Goal: Use online tool/utility

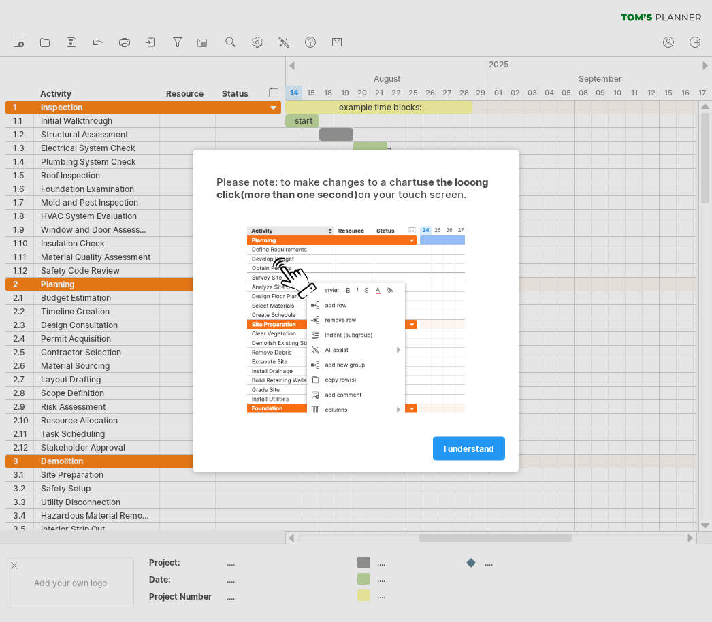
click at [697, 159] on div at bounding box center [356, 311] width 712 height 622
click at [486, 450] on span "I understand" at bounding box center [469, 449] width 50 height 10
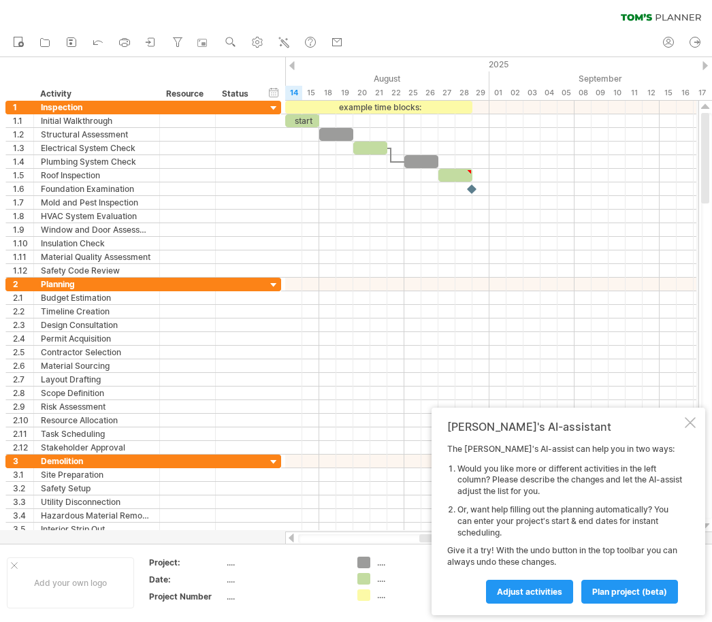
click at [534, 595] on span "Adjust activities" at bounding box center [529, 592] width 65 height 10
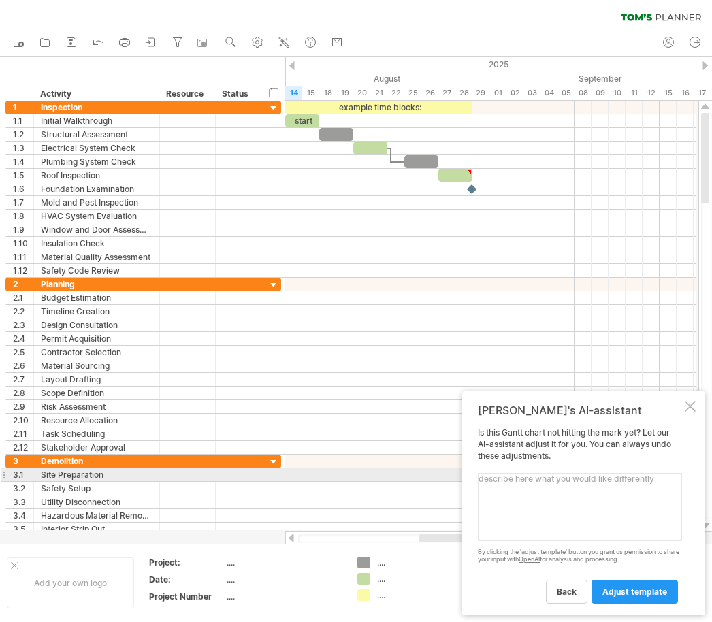
click at [514, 480] on textarea at bounding box center [580, 507] width 204 height 68
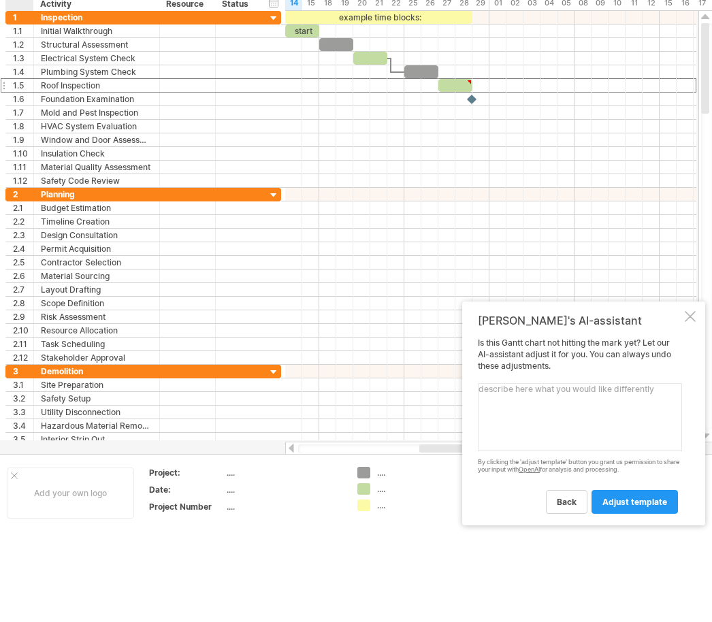
click at [15, 169] on div "1.5" at bounding box center [23, 175] width 20 height 13
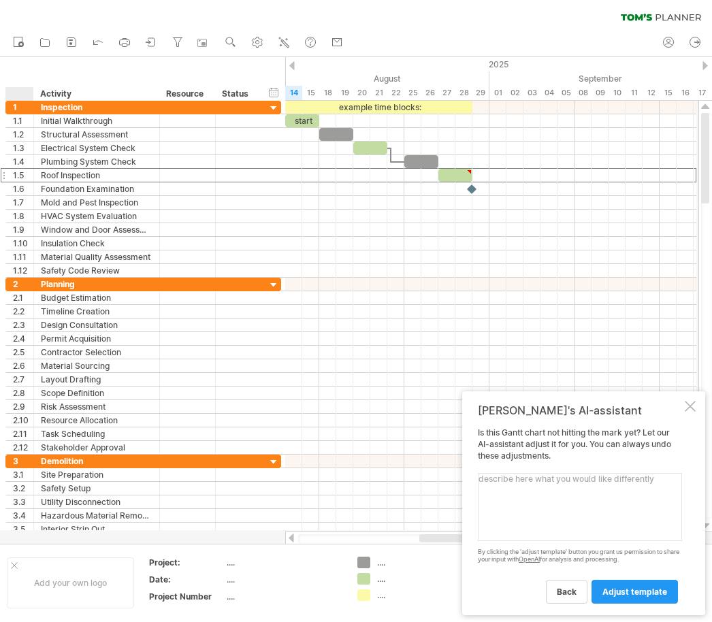
click at [483, 478] on textarea at bounding box center [580, 507] width 204 height 68
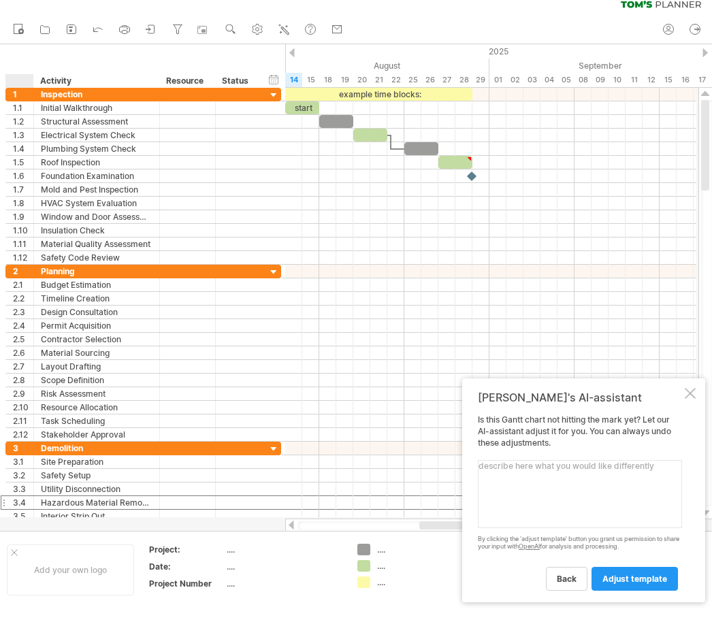
scroll to position [10, 0]
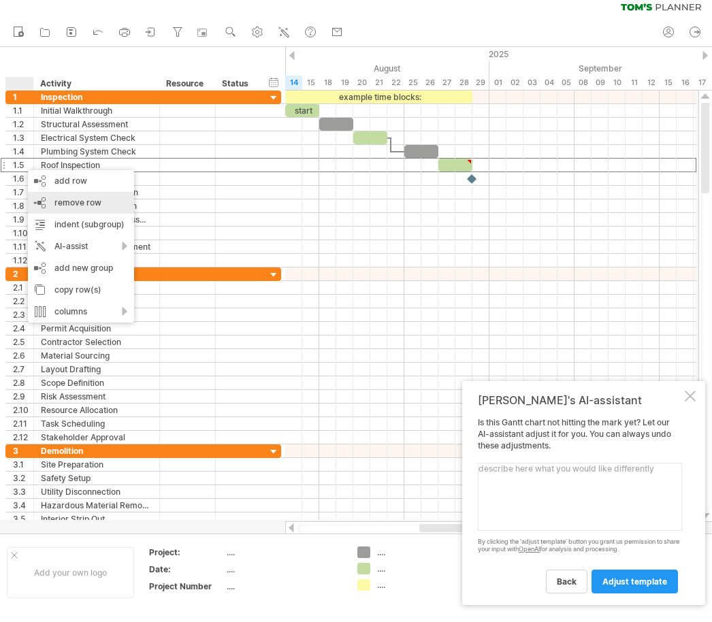
click at [55, 197] on span "remove row" at bounding box center [77, 202] width 47 height 10
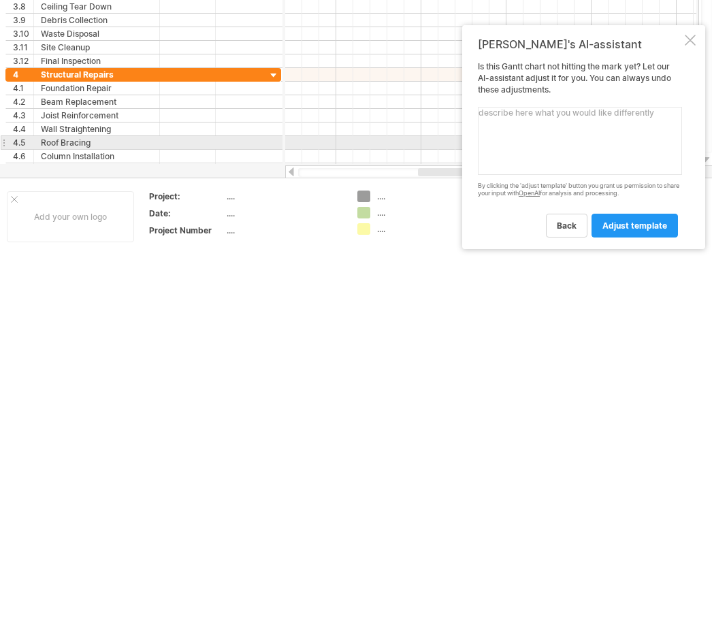
scroll to position [28, 0]
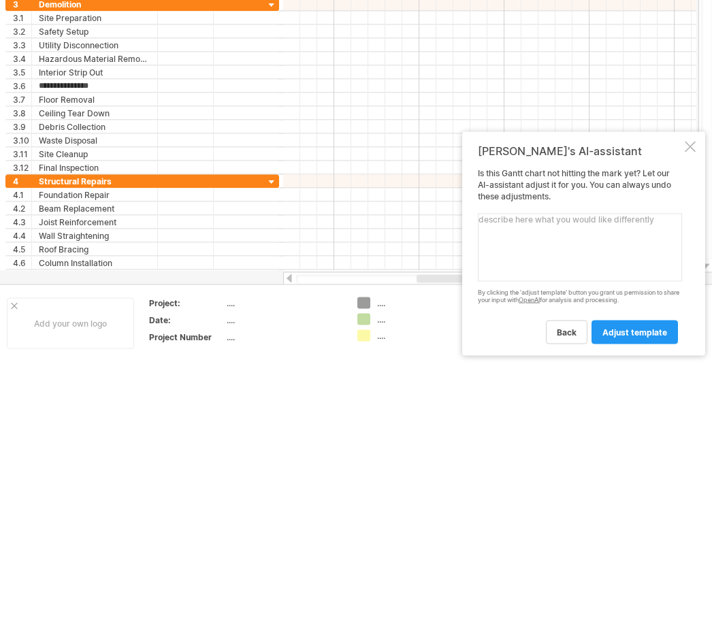
click at [696, 363] on div "[PERSON_NAME]'s AI-assistant Is this [PERSON_NAME] chart not hitting the mark y…" at bounding box center [583, 475] width 243 height 224
click at [691, 150] on div at bounding box center [690, 146] width 11 height 11
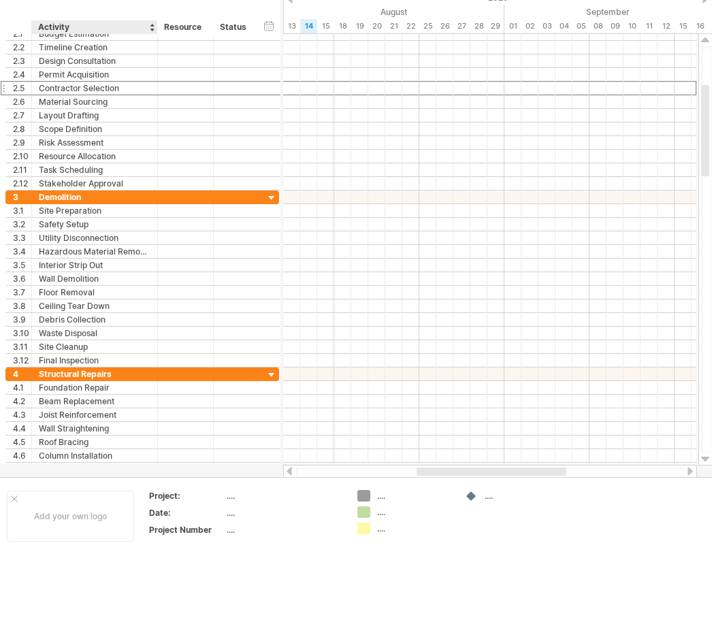
scroll to position [0, 0]
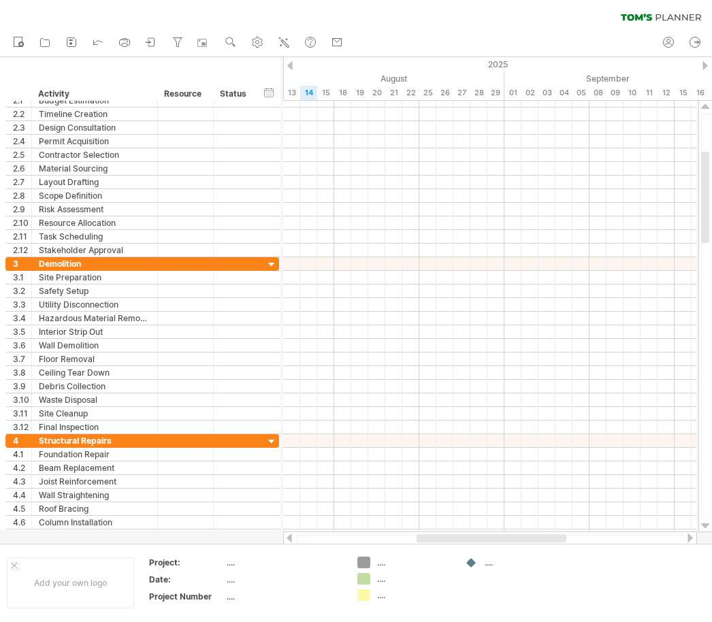
click at [9, 159] on div "2.5" at bounding box center [19, 154] width 26 height 13
click at [710, 174] on div at bounding box center [706, 316] width 11 height 406
click at [710, 173] on div at bounding box center [706, 316] width 11 height 406
click at [711, 124] on html "progress(100%) Trying to reach [DOMAIN_NAME] Connected again... 0% clear filter…" at bounding box center [356, 312] width 712 height 625
